Goal: Feedback & Contribution: Leave review/rating

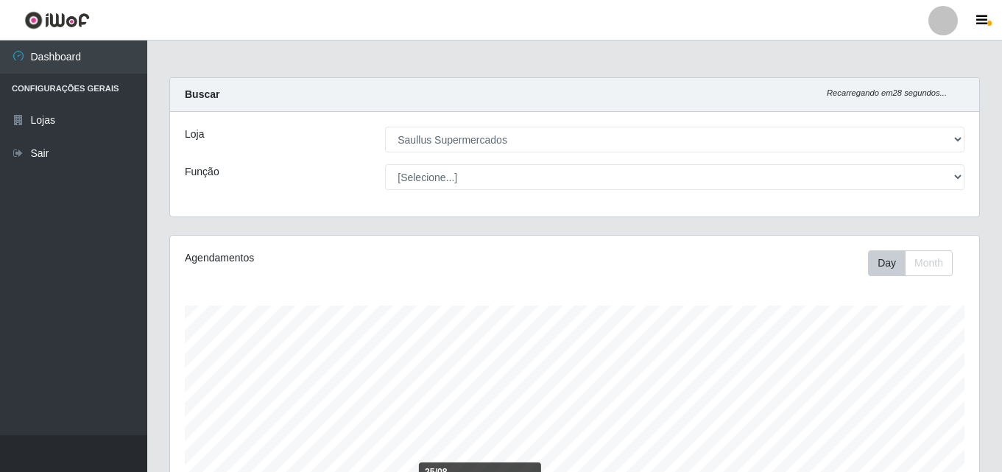
select select "423"
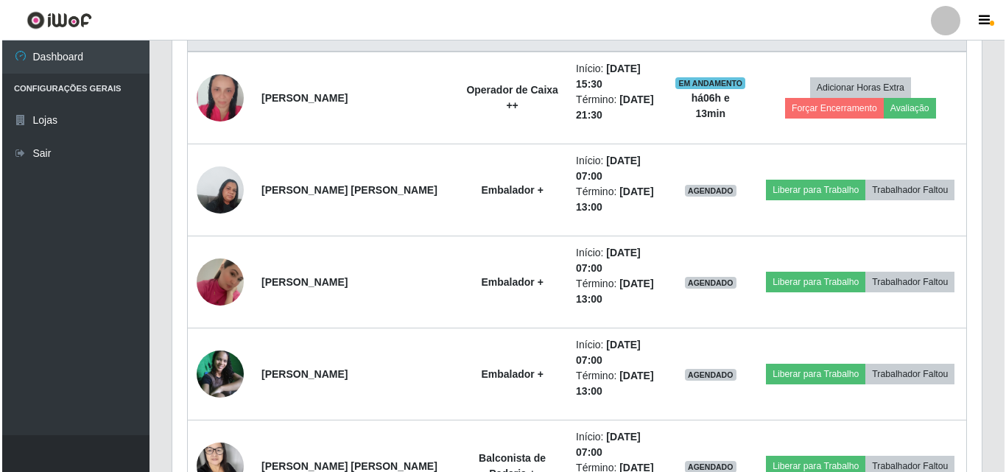
scroll to position [306, 809]
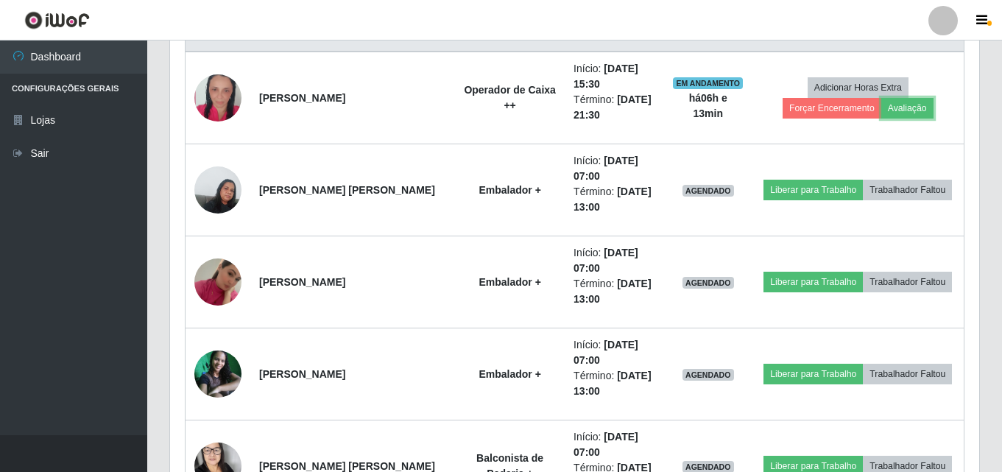
click at [881, 116] on button "Avaliação" at bounding box center [907, 108] width 52 height 21
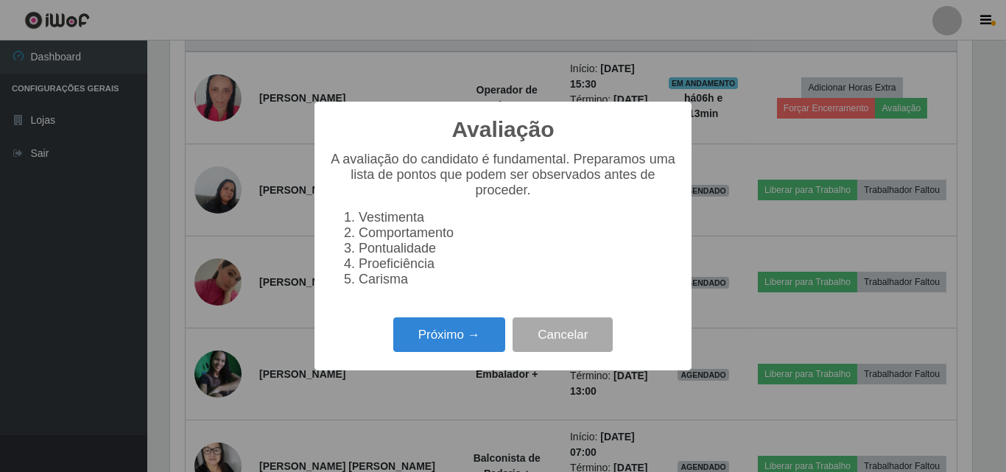
scroll to position [306, 802]
click at [451, 352] on button "Próximo →" at bounding box center [449, 334] width 112 height 35
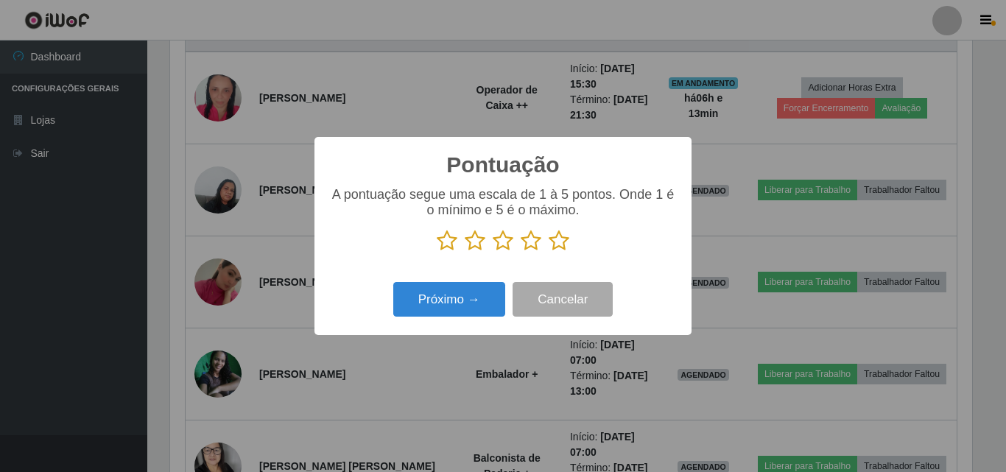
scroll to position [735949, 735453]
click at [560, 239] on icon at bounding box center [559, 241] width 21 height 22
click at [549, 252] on input "radio" at bounding box center [549, 252] width 0 height 0
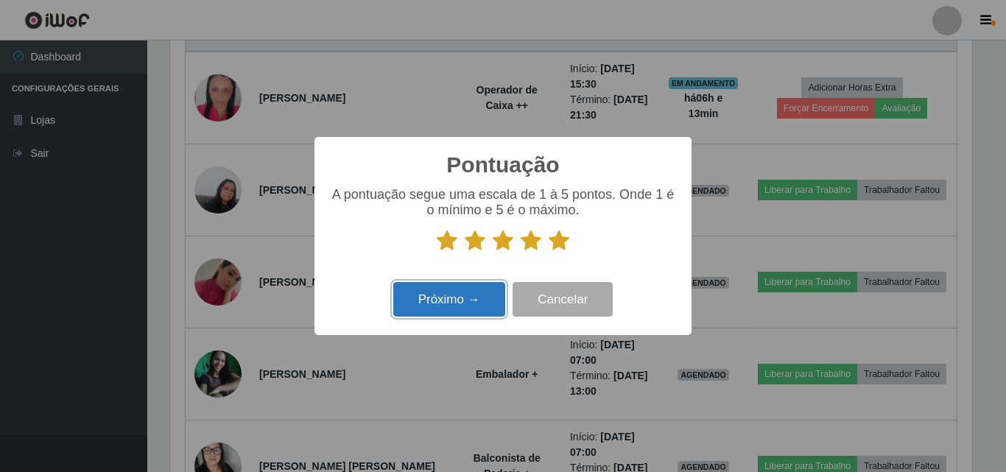
click at [469, 300] on button "Próximo →" at bounding box center [449, 299] width 112 height 35
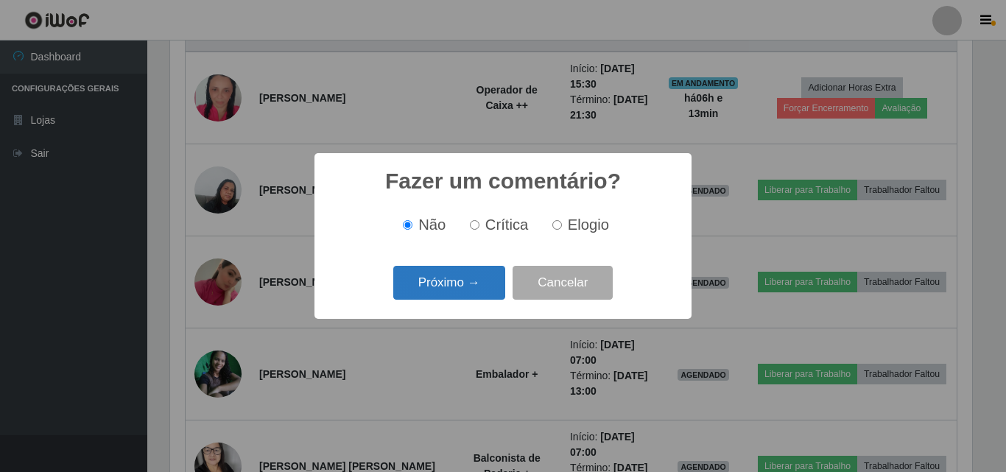
click at [472, 280] on button "Próximo →" at bounding box center [449, 283] width 112 height 35
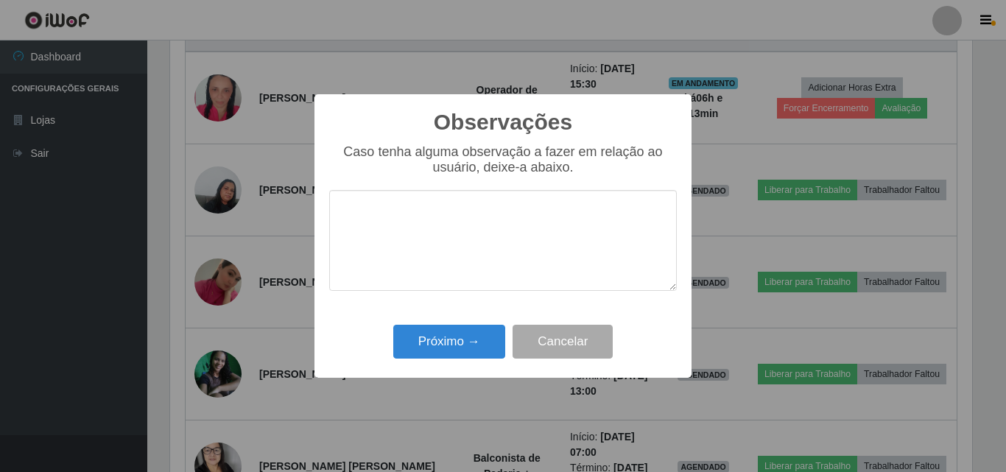
click at [486, 250] on textarea at bounding box center [503, 240] width 348 height 101
type textarea "Otima profissional"
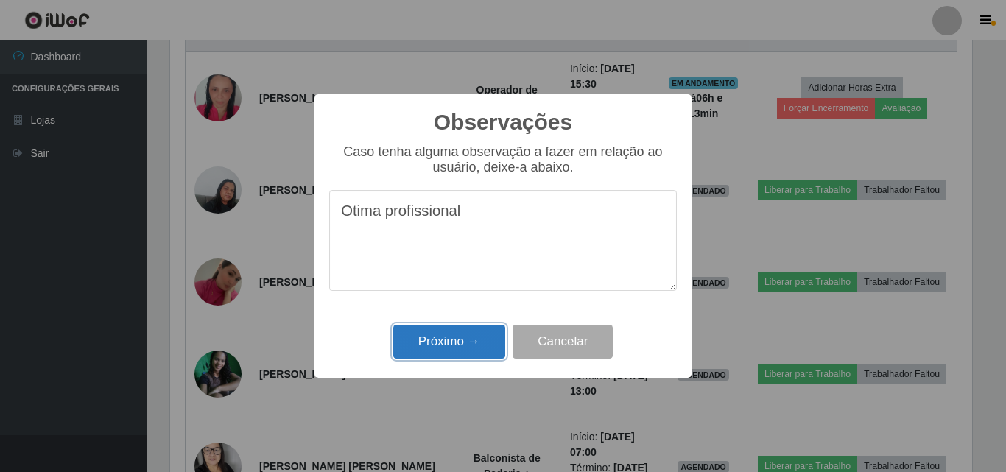
click at [424, 343] on button "Próximo →" at bounding box center [449, 342] width 112 height 35
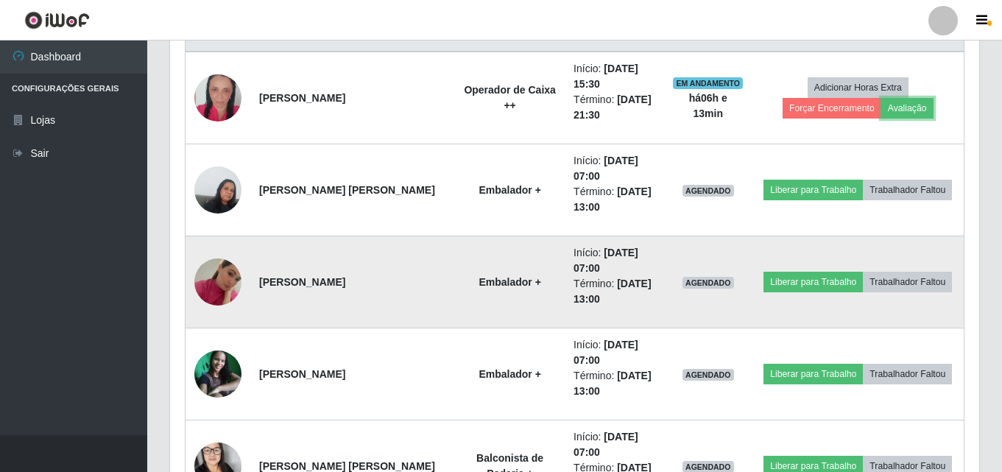
scroll to position [306, 809]
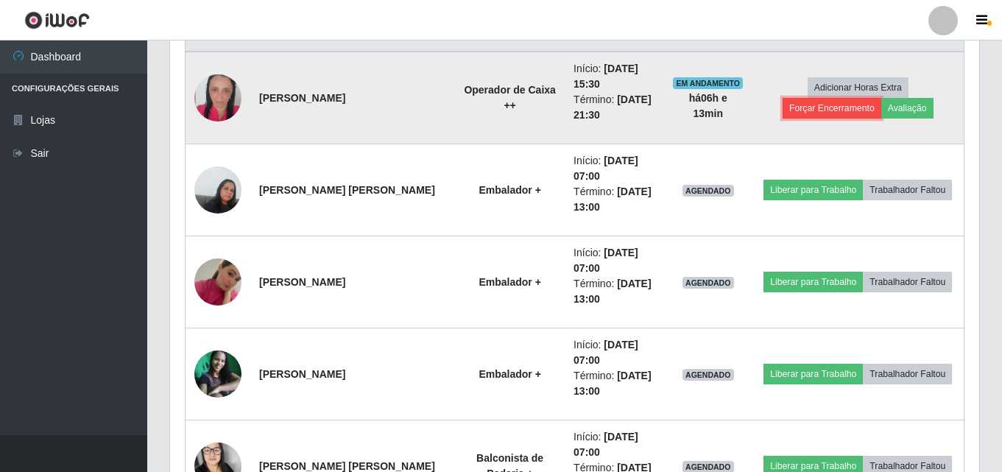
click at [881, 98] on button "Forçar Encerramento" at bounding box center [832, 108] width 99 height 21
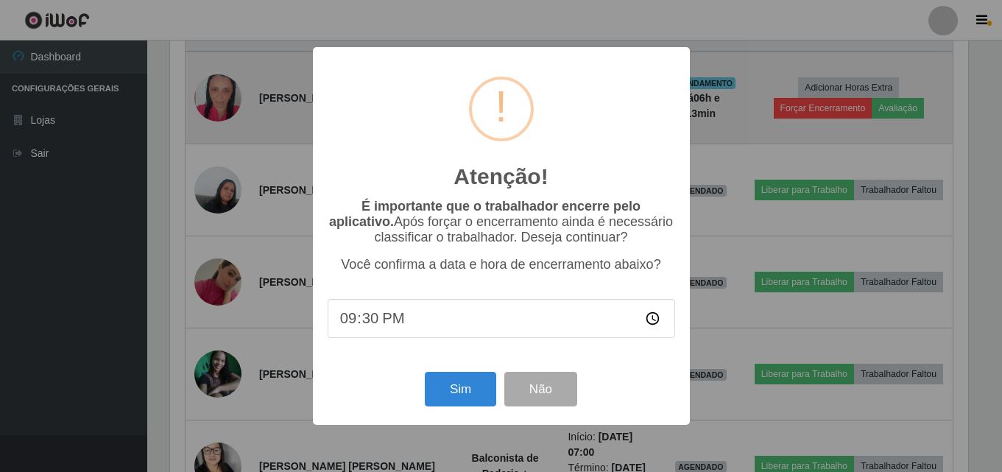
scroll to position [306, 802]
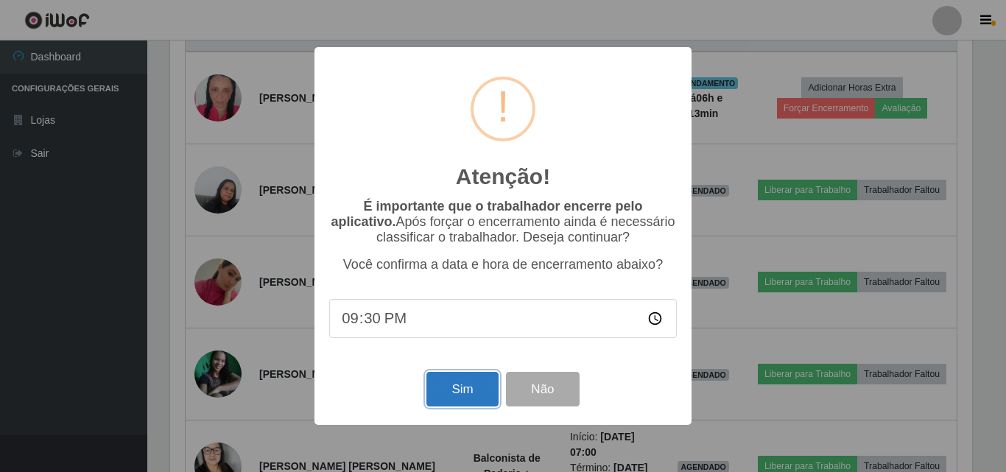
click at [491, 388] on button "Sim" at bounding box center [461, 389] width 71 height 35
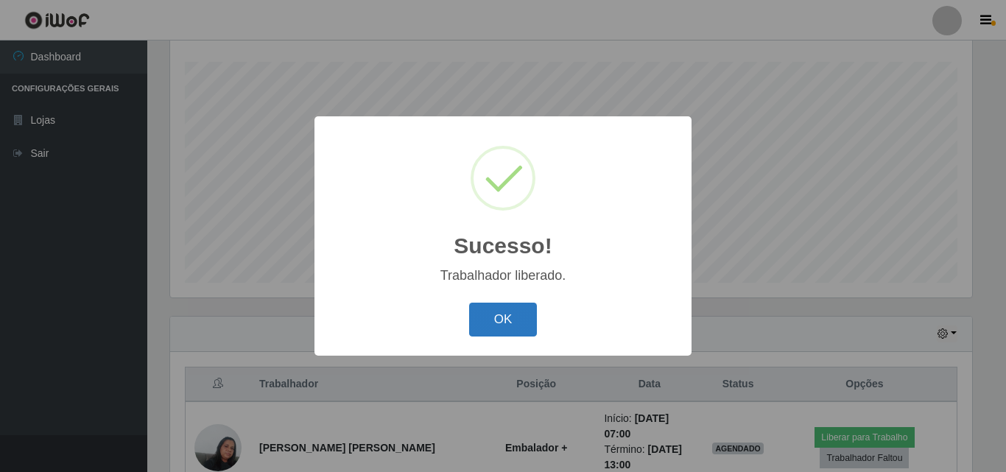
click at [503, 323] on button "OK" at bounding box center [503, 320] width 68 height 35
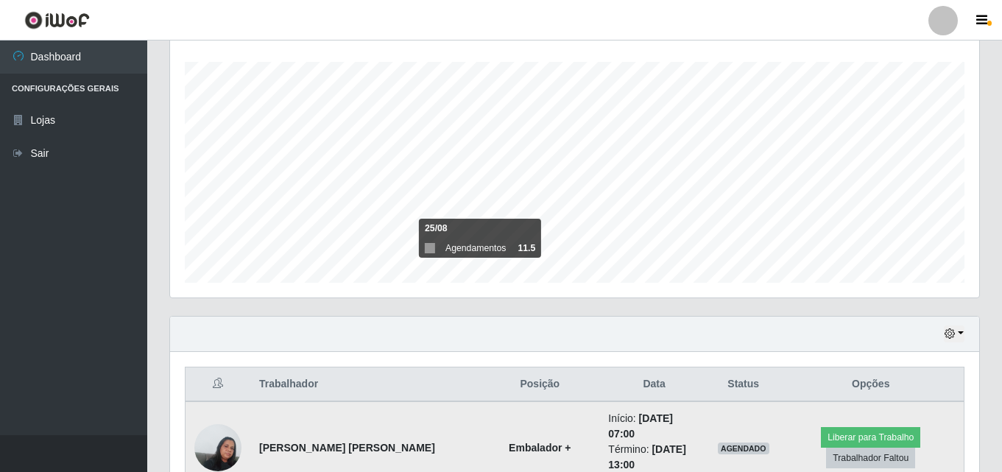
scroll to position [465, 0]
